Goal: Navigation & Orientation: Find specific page/section

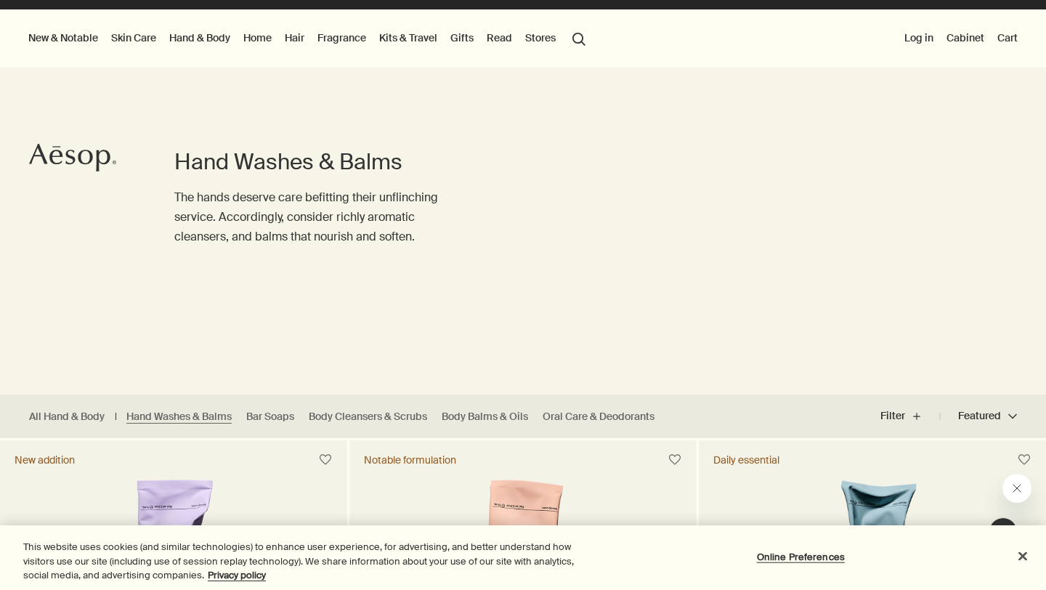
click at [529, 47] on button "Stores" at bounding box center [540, 37] width 36 height 19
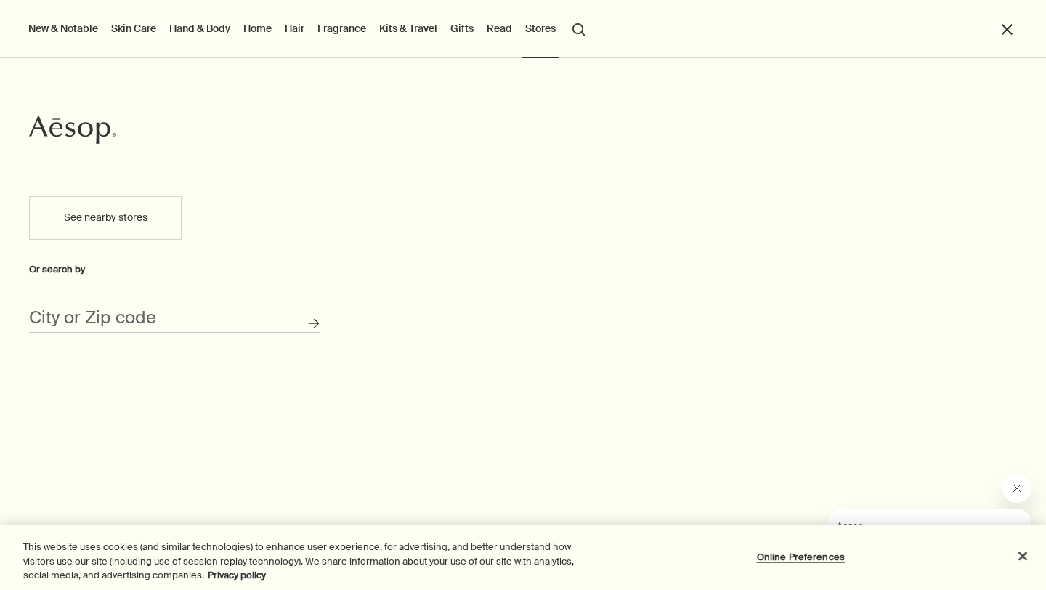
click at [145, 211] on button "See nearby stores" at bounding box center [105, 218] width 153 height 44
type input "[STREET_ADDRESS]"
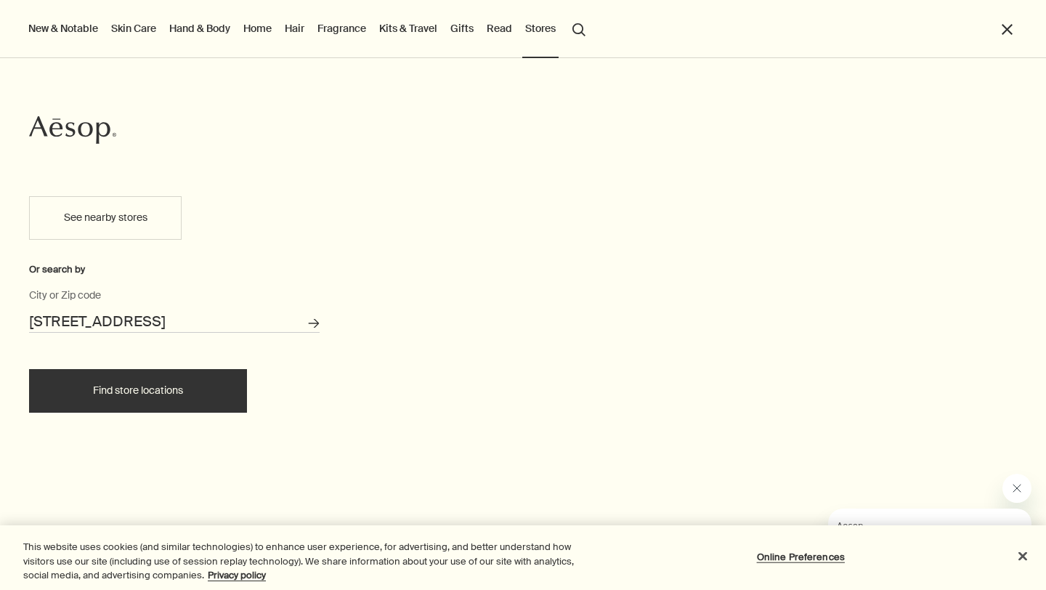
click at [197, 385] on button "Find store locations" at bounding box center [138, 391] width 218 height 44
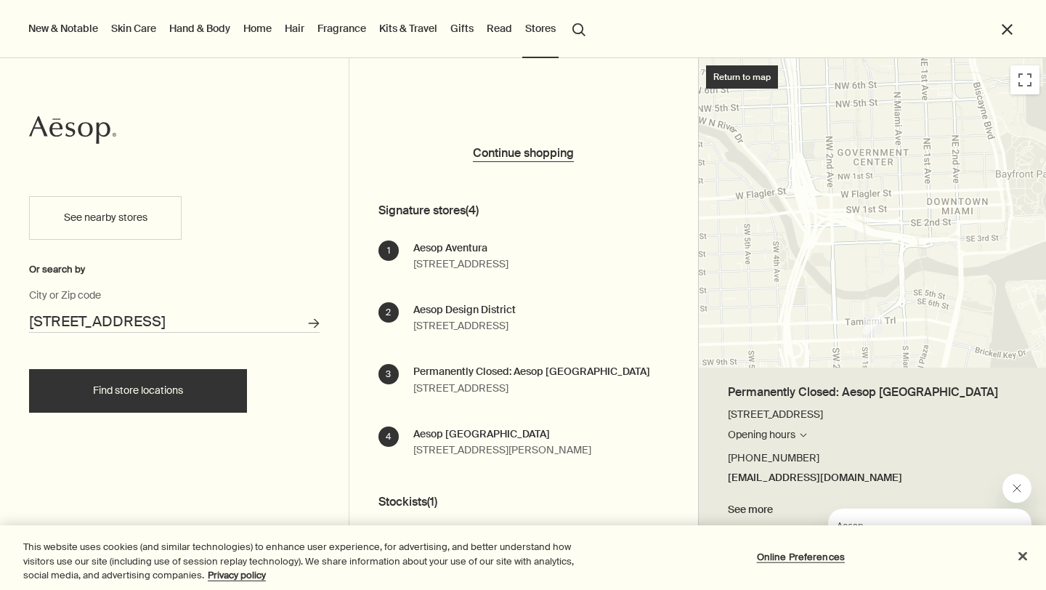
scroll to position [62, 0]
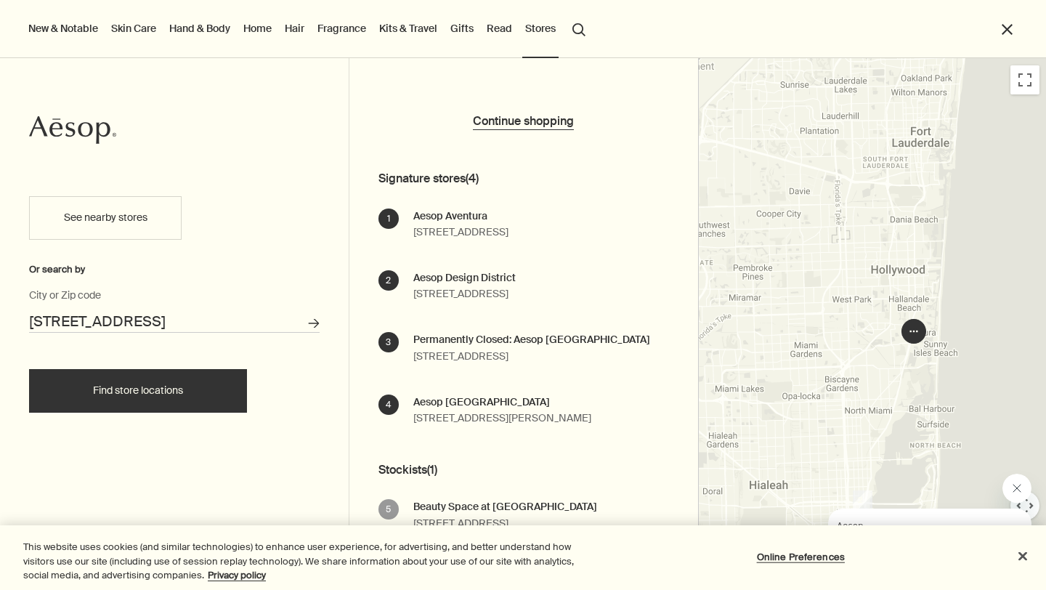
drag, startPoint x: 917, startPoint y: 230, endPoint x: 908, endPoint y: 378, distance: 149.1
click at [908, 378] on div at bounding box center [873, 324] width 348 height 532
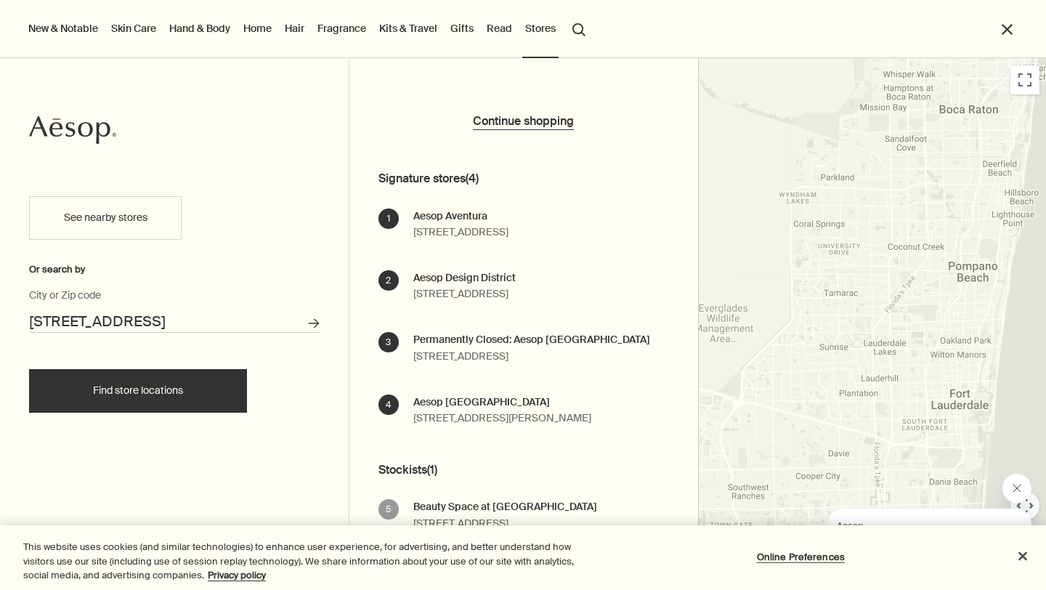
drag, startPoint x: 800, startPoint y: 318, endPoint x: 830, endPoint y: 587, distance: 270.4
click at [830, 568] on body "Skip to main content Standard delivery is complimentary on orders over $51. Enj…" at bounding box center [523, 273] width 1046 height 590
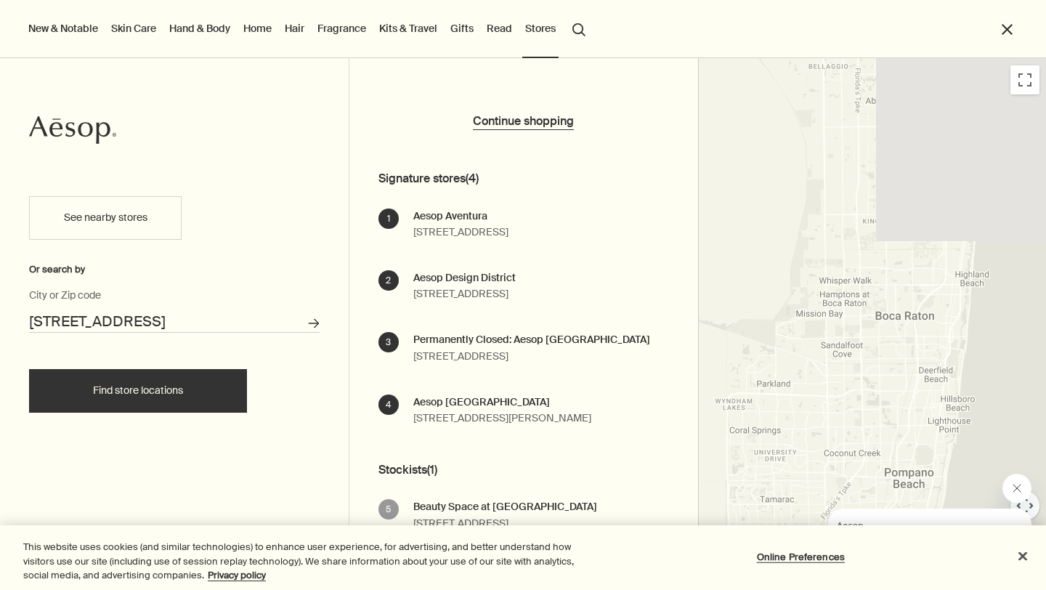
drag, startPoint x: 888, startPoint y: 379, endPoint x: 814, endPoint y: 589, distance: 222.3
click at [814, 568] on body "Skip to main content Standard delivery is complimentary on orders over $51. Enj…" at bounding box center [523, 273] width 1046 height 590
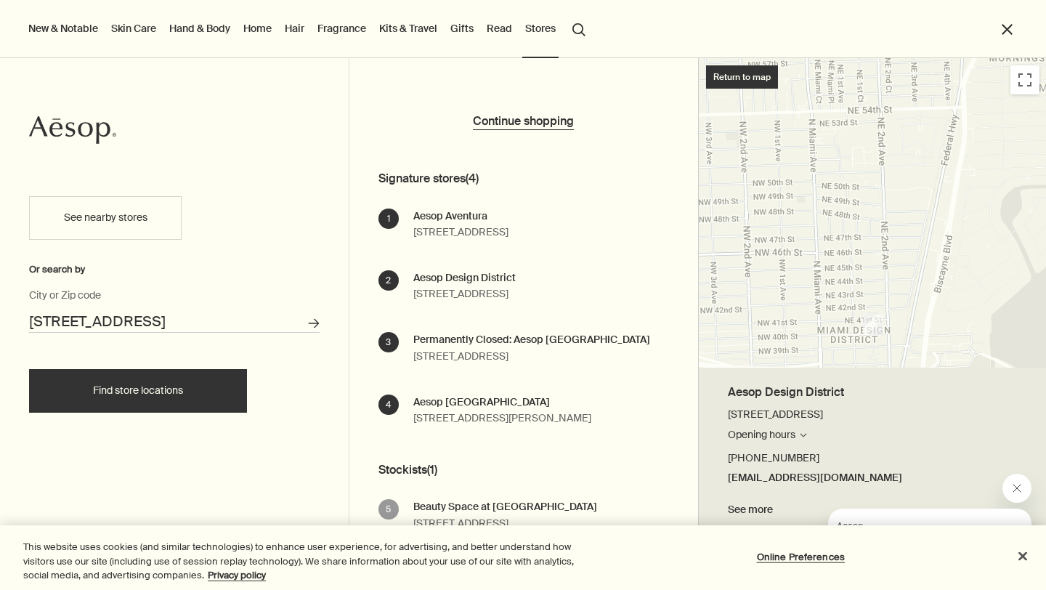
click at [1023, 83] on div at bounding box center [873, 212] width 348 height 309
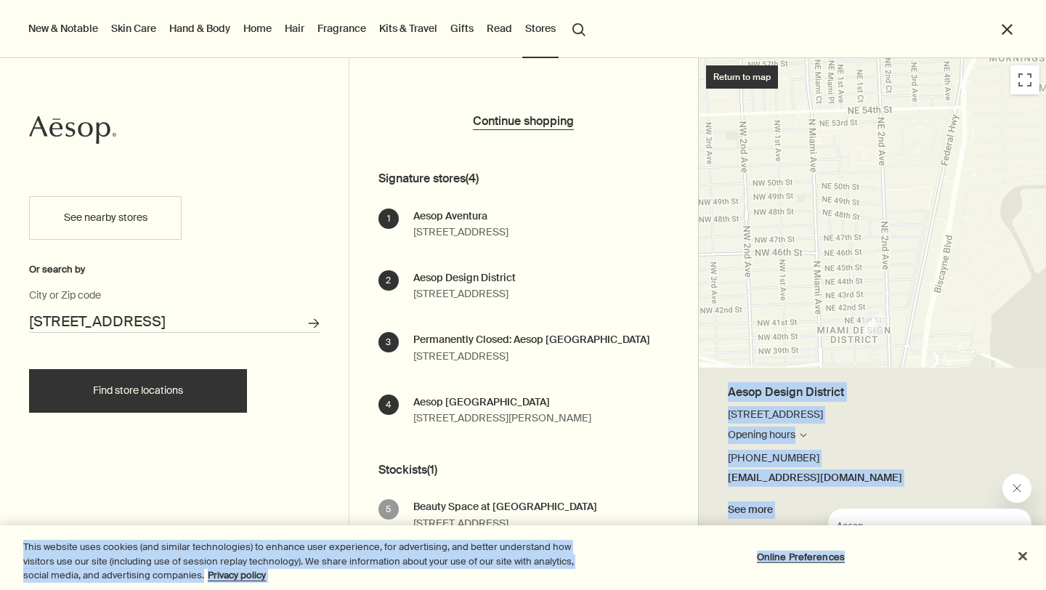
drag, startPoint x: 901, startPoint y: 268, endPoint x: 892, endPoint y: 580, distance: 311.7
click at [892, 568] on body "Skip to main content Standard delivery is complimentary on orders over $51. Enj…" at bounding box center [523, 273] width 1046 height 590
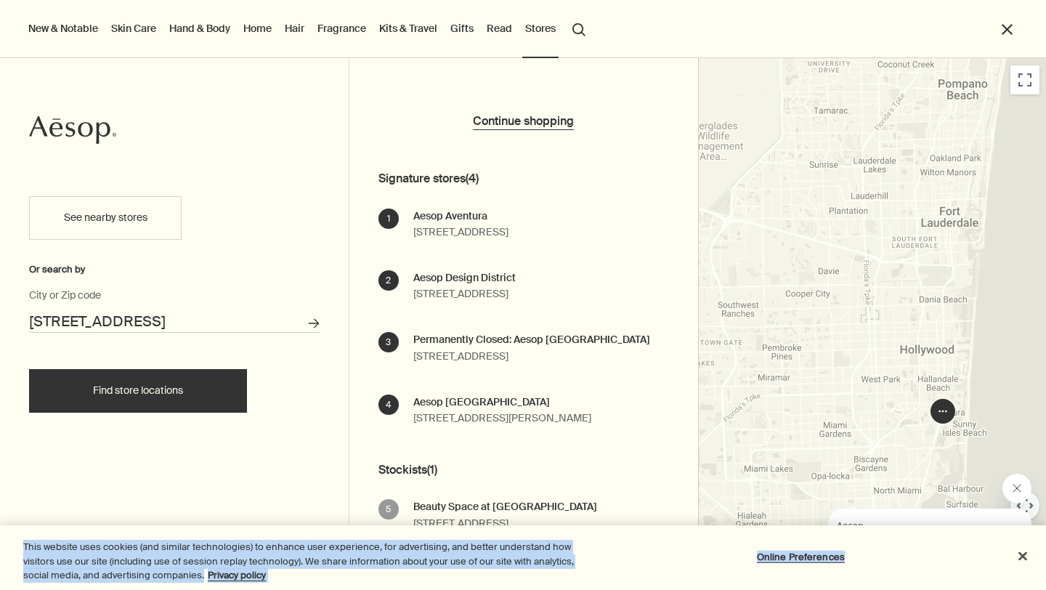
drag, startPoint x: 850, startPoint y: 218, endPoint x: 869, endPoint y: 458, distance: 240.4
click at [869, 458] on div at bounding box center [873, 324] width 348 height 532
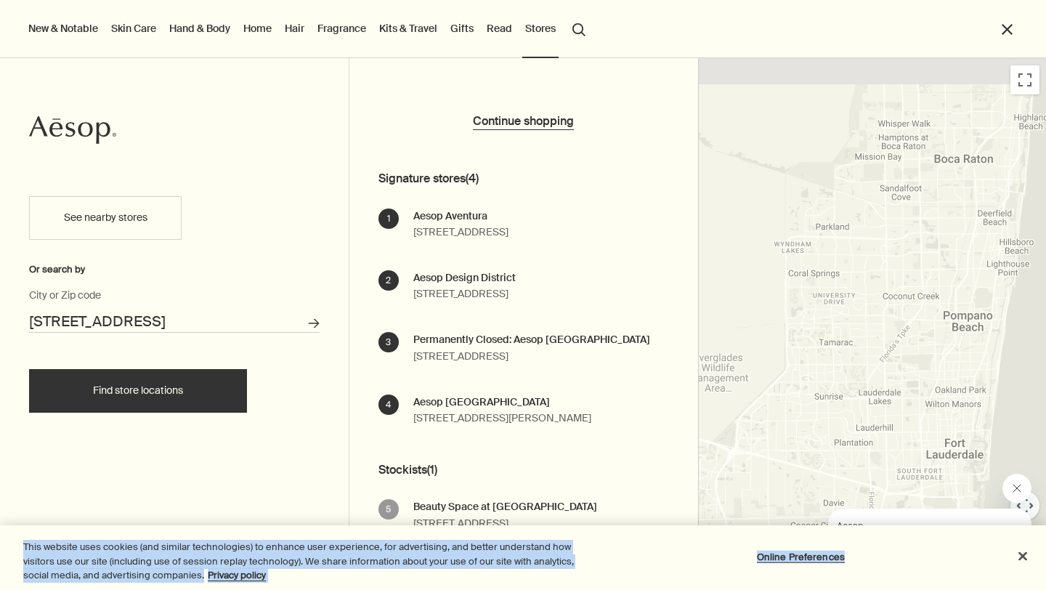
drag, startPoint x: 894, startPoint y: 318, endPoint x: 896, endPoint y: 589, distance: 270.9
click at [896, 568] on body "Skip to main content Standard delivery is complimentary on orders over $51. Enj…" at bounding box center [523, 273] width 1046 height 590
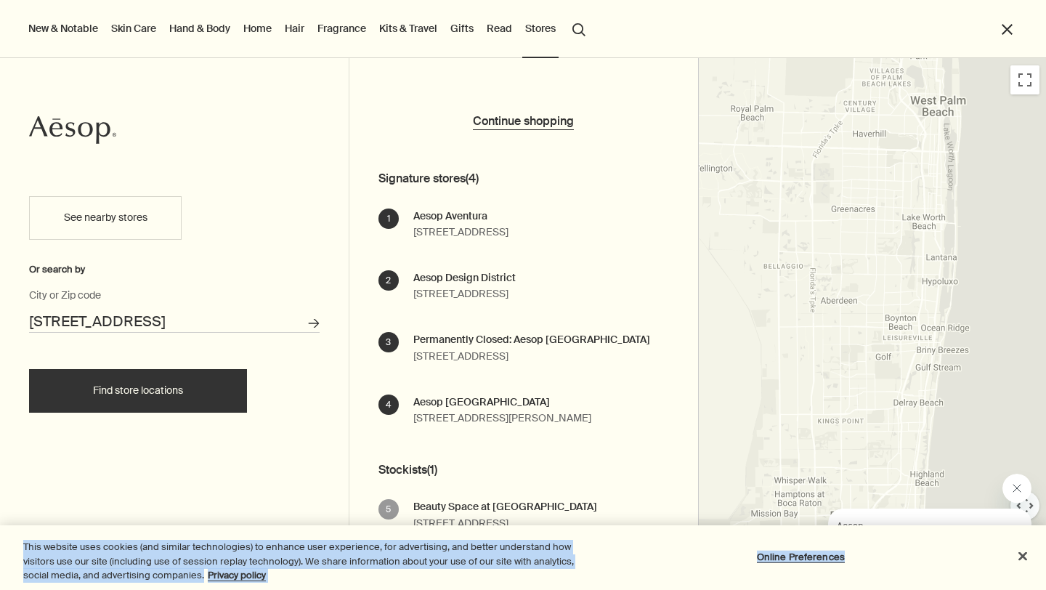
drag, startPoint x: 893, startPoint y: 217, endPoint x: 764, endPoint y: 588, distance: 393.0
click at [763, 568] on body "Skip to main content Standard delivery is complimentary on orders over $51. Enj…" at bounding box center [523, 273] width 1046 height 590
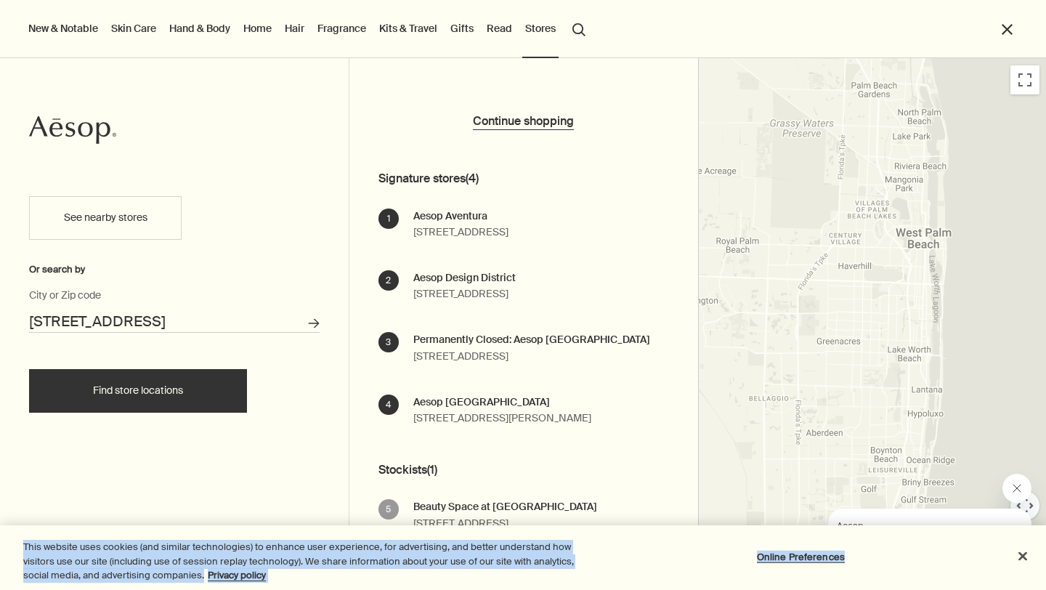
drag, startPoint x: 809, startPoint y: 406, endPoint x: 800, endPoint y: 589, distance: 183.3
click at [799, 568] on body "Skip to main content Standard delivery is complimentary on orders over $51. Enj…" at bounding box center [523, 273] width 1046 height 590
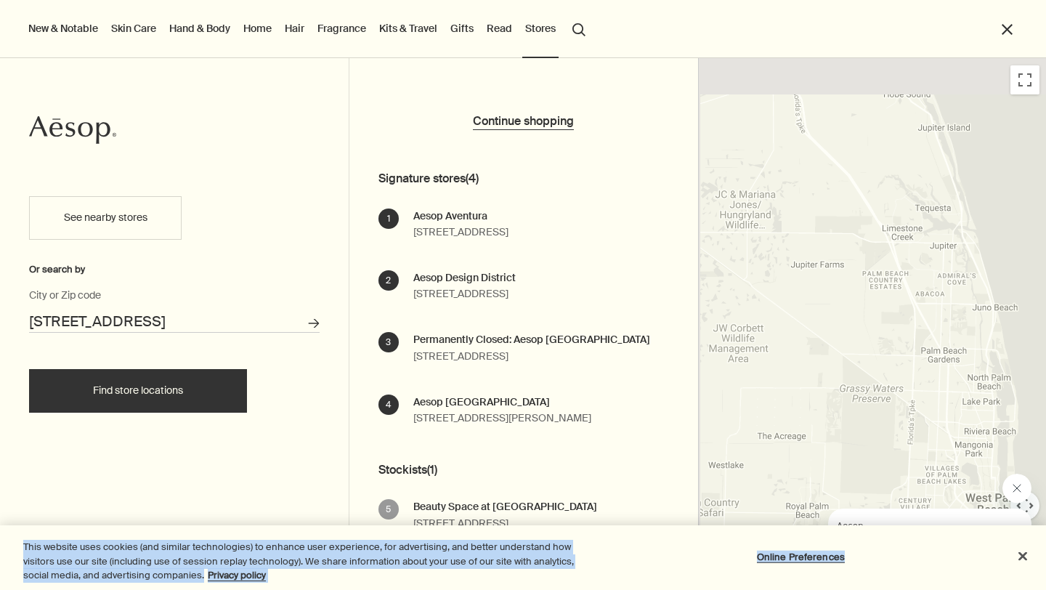
drag, startPoint x: 837, startPoint y: 118, endPoint x: 896, endPoint y: 407, distance: 295.1
click at [896, 406] on div at bounding box center [873, 324] width 348 height 532
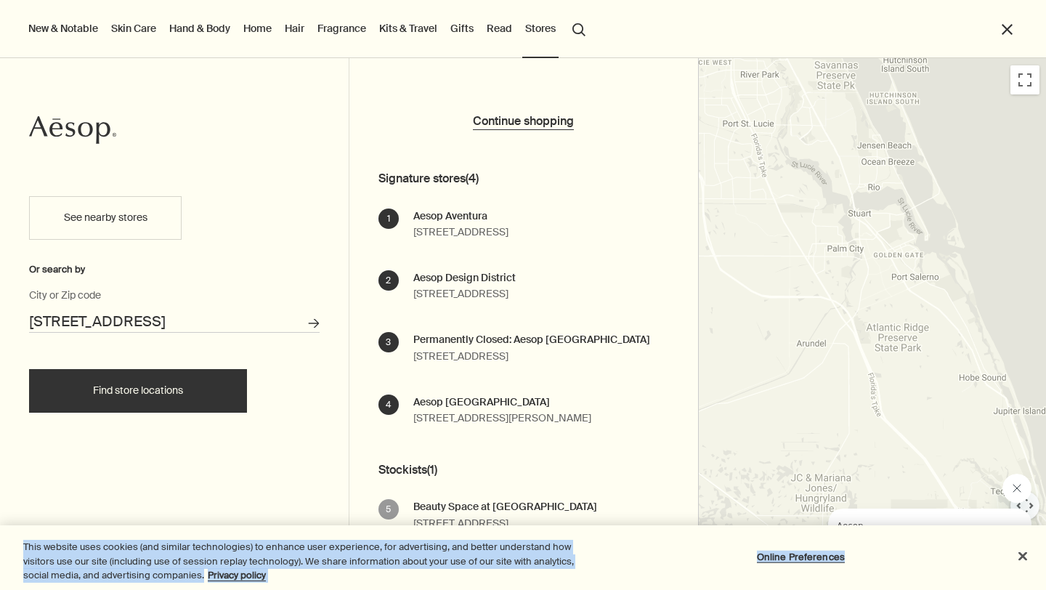
drag, startPoint x: 882, startPoint y: 219, endPoint x: 972, endPoint y: 566, distance: 359.4
click at [972, 566] on body "Skip to main content Standard delivery is complimentary on orders over $51. Enj…" at bounding box center [523, 273] width 1046 height 590
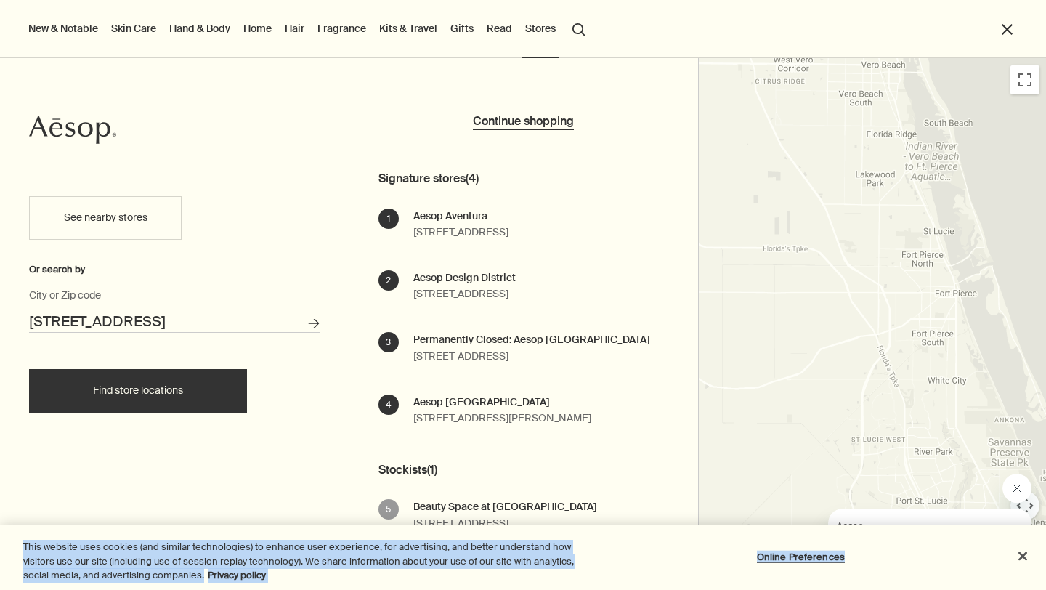
drag, startPoint x: 822, startPoint y: 241, endPoint x: 984, endPoint y: 566, distance: 363.5
click at [984, 566] on body "Skip to main content Standard delivery is complimentary on orders over $51. Enj…" at bounding box center [523, 273] width 1046 height 590
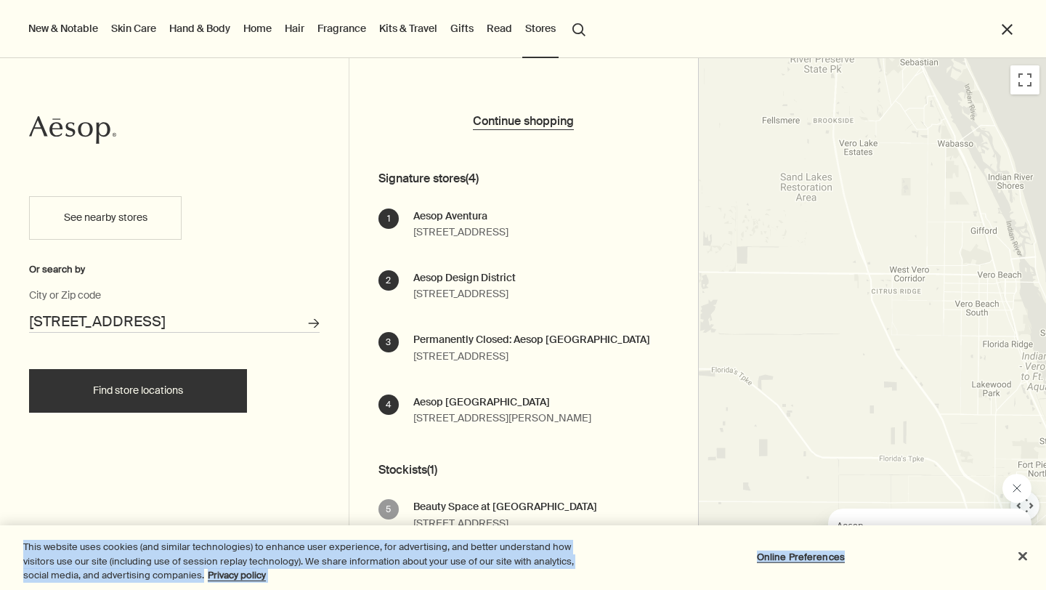
drag, startPoint x: 847, startPoint y: 288, endPoint x: 963, endPoint y: 526, distance: 264.4
click at [964, 526] on body "Skip to main content Standard delivery is complimentary on orders over $51. Enj…" at bounding box center [523, 273] width 1046 height 590
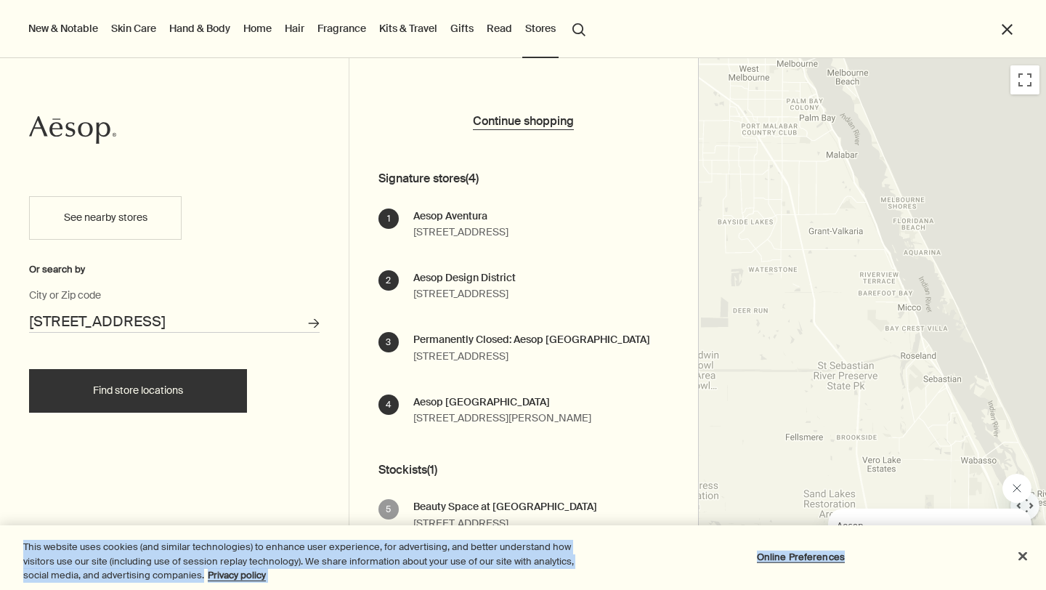
drag, startPoint x: 834, startPoint y: 155, endPoint x: 853, endPoint y: 500, distance: 346.2
click at [853, 500] on body "Skip to main content Standard delivery is complimentary on orders over $51. Enj…" at bounding box center [523, 273] width 1046 height 590
